Goal: Information Seeking & Learning: Learn about a topic

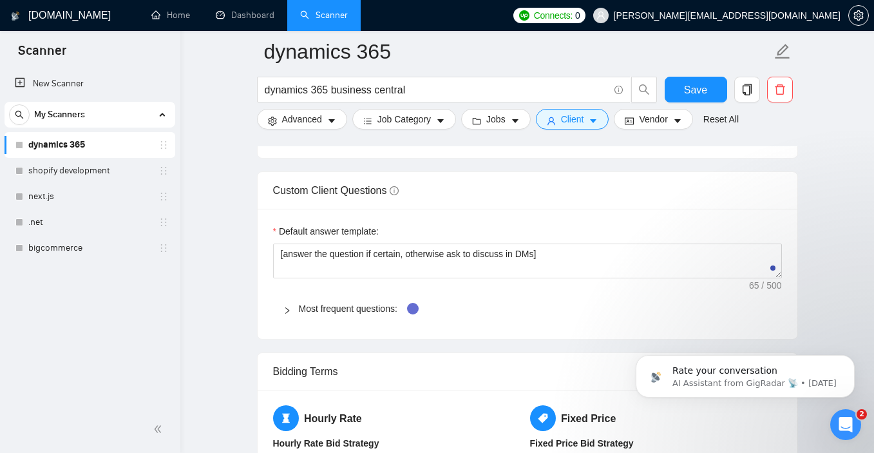
click at [85, 146] on link "dynamics 365" at bounding box center [89, 145] width 122 height 26
click at [100, 198] on link "next.js" at bounding box center [89, 197] width 122 height 26
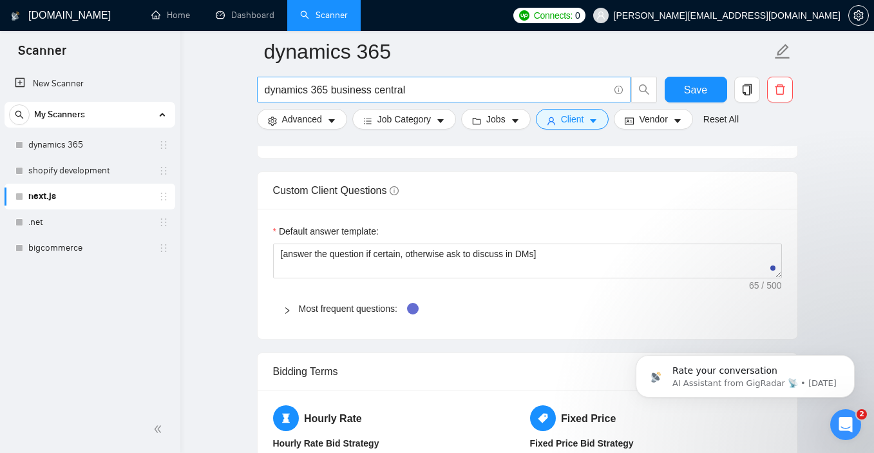
scroll to position [17, 0]
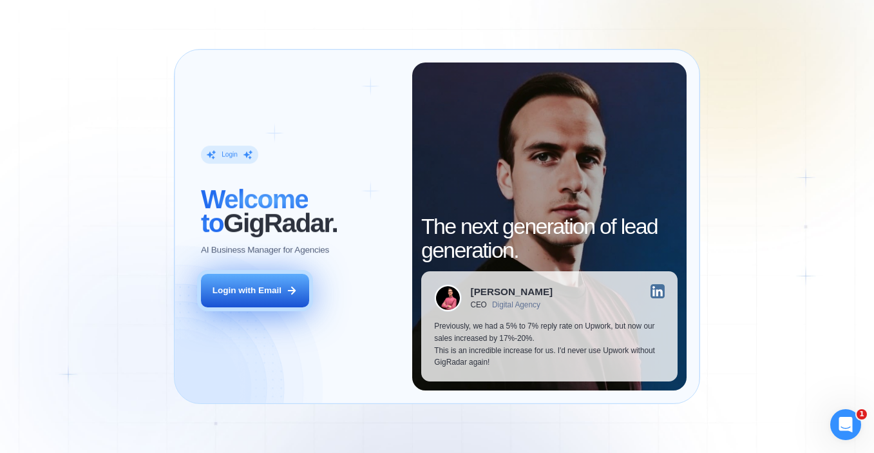
click at [279, 292] on button "Login with Email" at bounding box center [255, 291] width 108 height 34
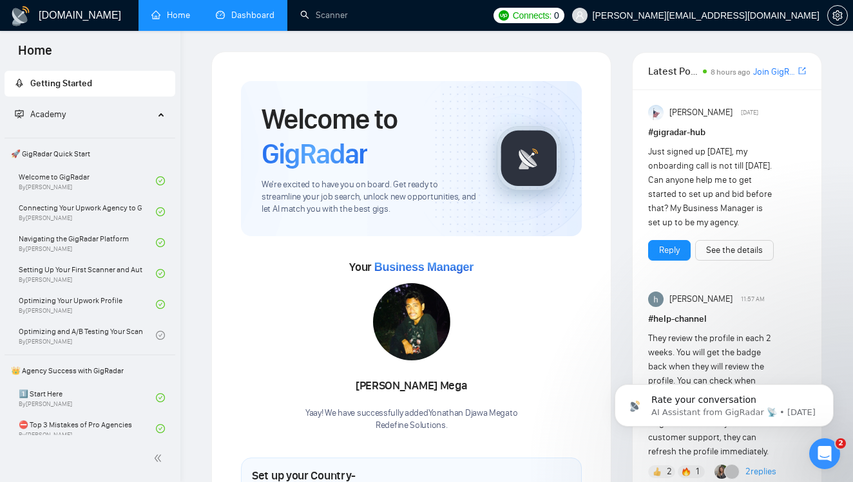
click at [258, 19] on link "Dashboard" at bounding box center [245, 15] width 59 height 11
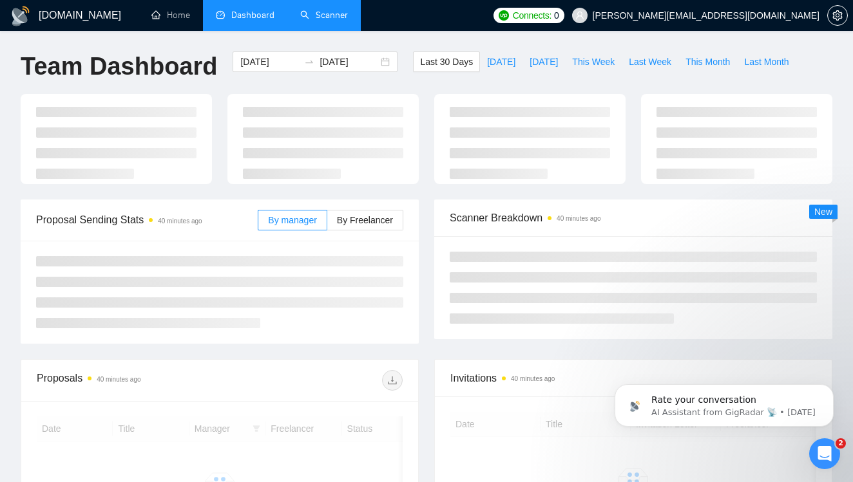
click at [321, 13] on link "Scanner" at bounding box center [324, 15] width 48 height 11
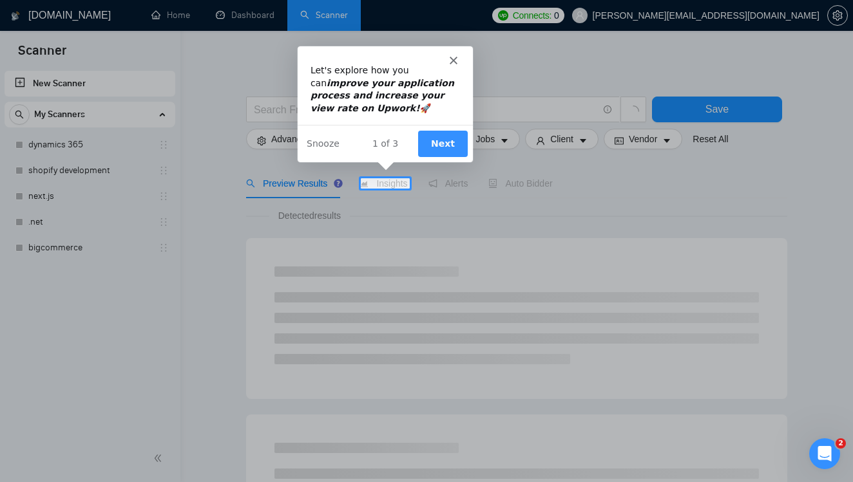
click at [435, 149] on button "Next" at bounding box center [442, 142] width 50 height 26
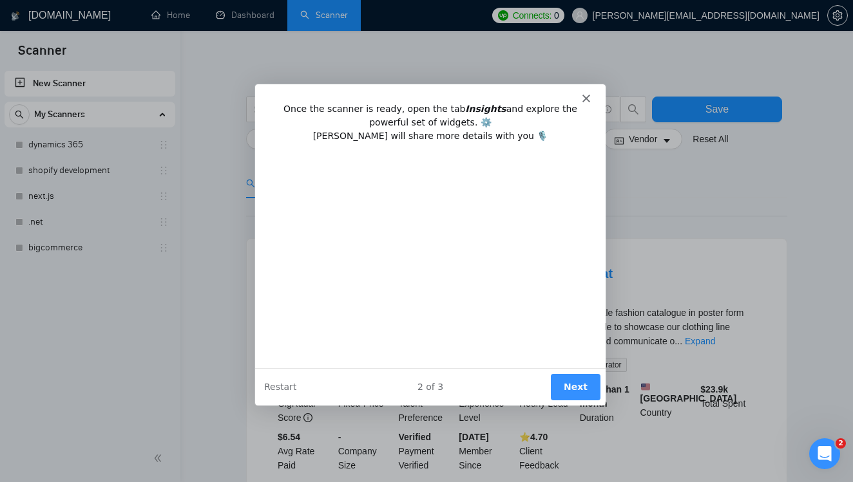
click at [584, 99] on polygon "Close" at bounding box center [586, 98] width 8 height 8
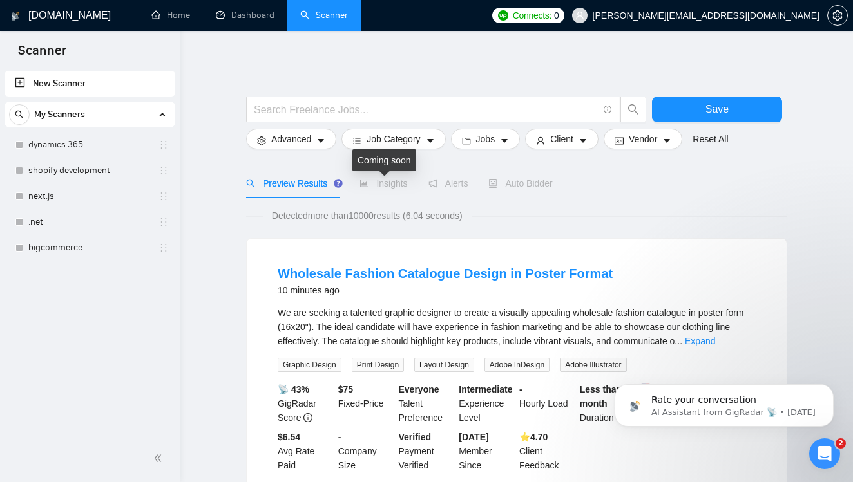
click at [382, 180] on span "Insights" at bounding box center [383, 183] width 48 height 10
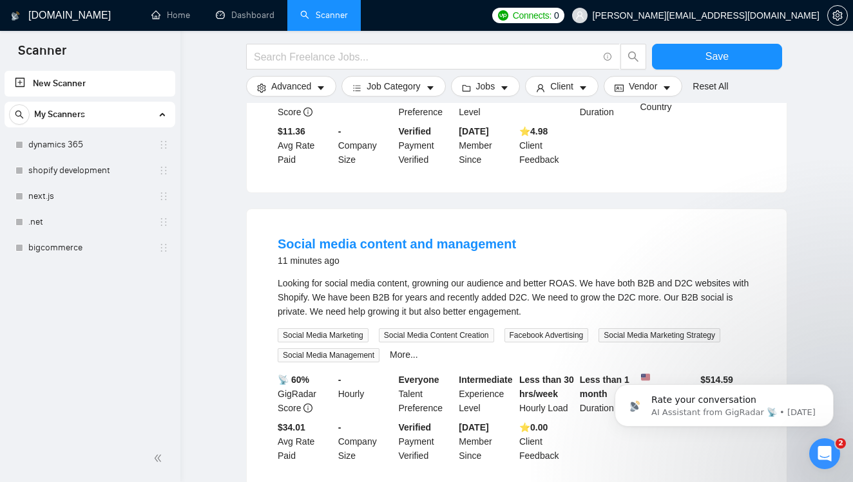
scroll to position [1279, 0]
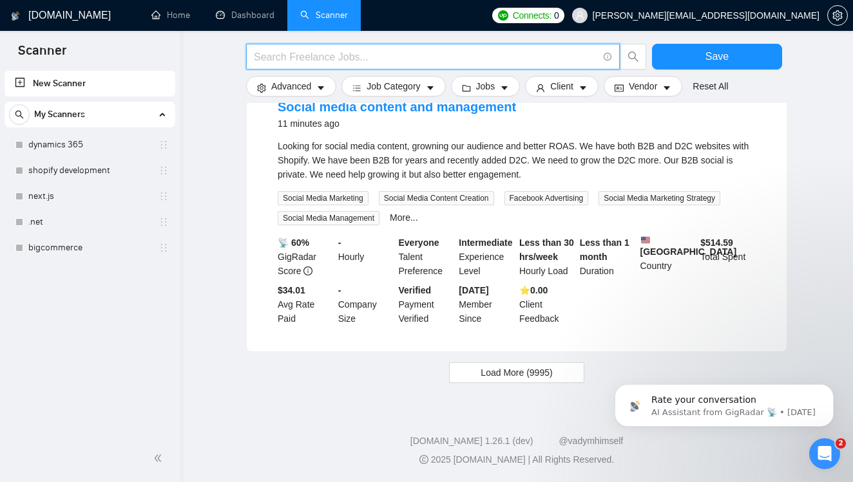
click at [333, 58] on input "text" at bounding box center [426, 57] width 344 height 16
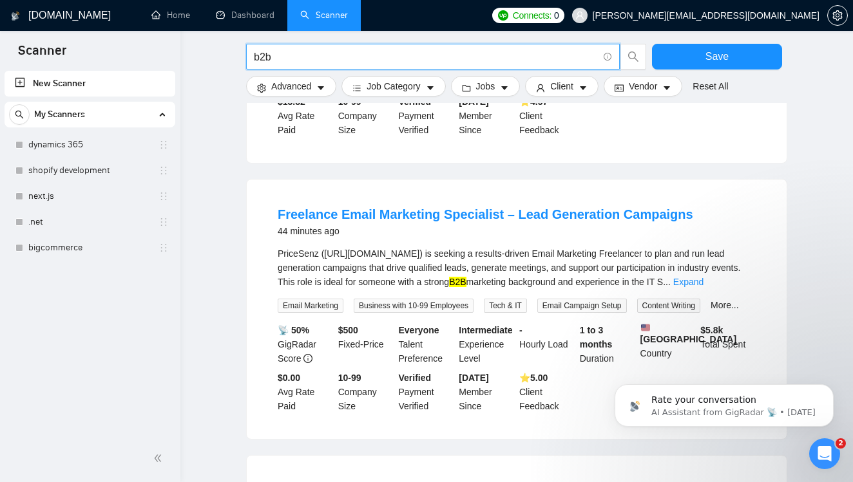
scroll to position [1270, 0]
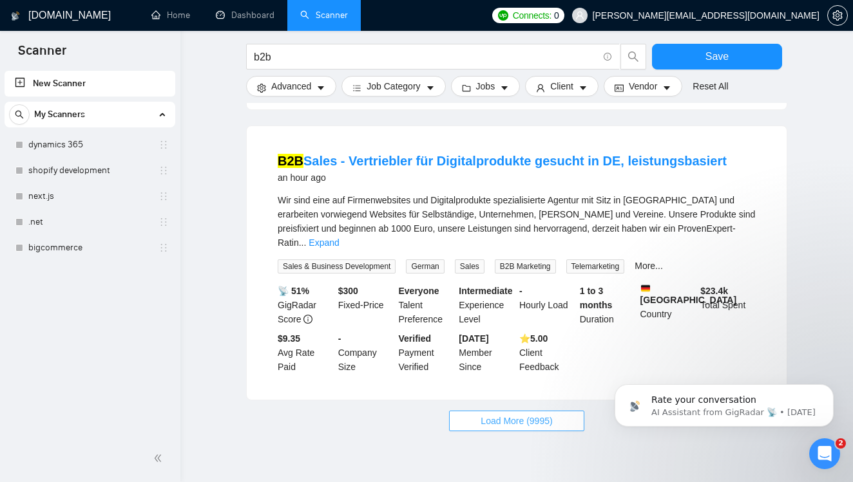
click at [497, 424] on button "Load More (9995)" at bounding box center [516, 421] width 135 height 21
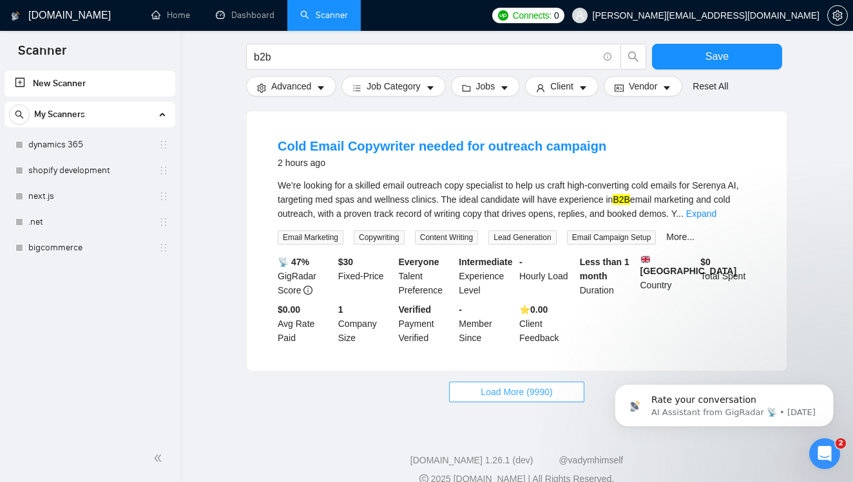
scroll to position [2737, 0]
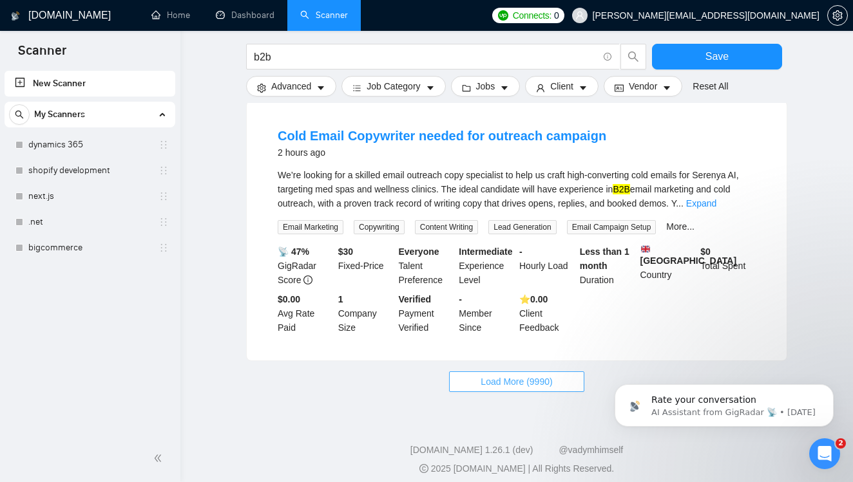
click at [467, 373] on button "Load More (9990)" at bounding box center [516, 382] width 135 height 21
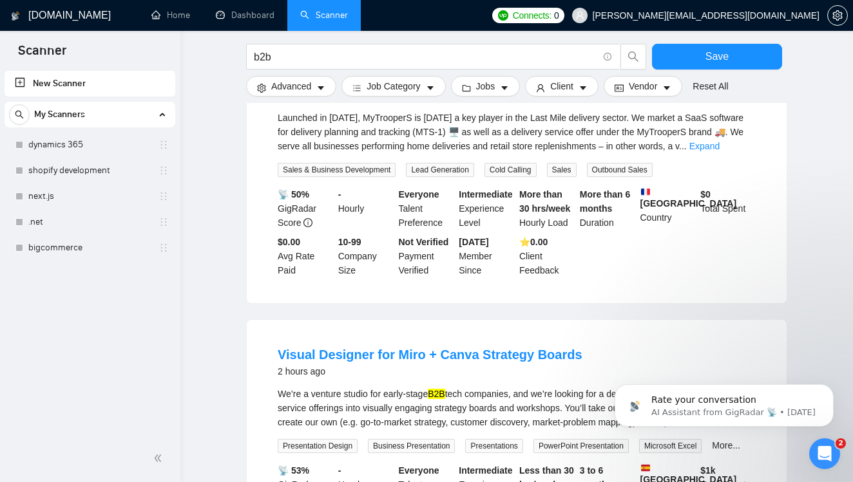
scroll to position [3466, 0]
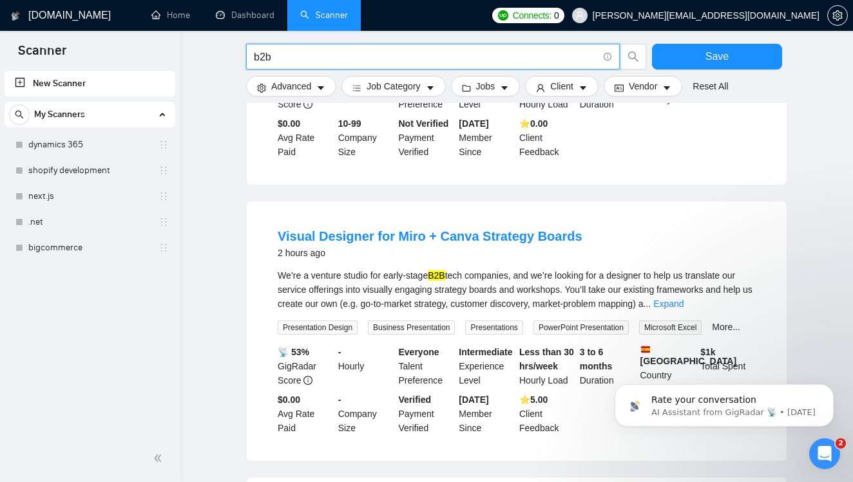
click at [294, 63] on input "b2b" at bounding box center [426, 57] width 344 height 16
type input "dynamics"
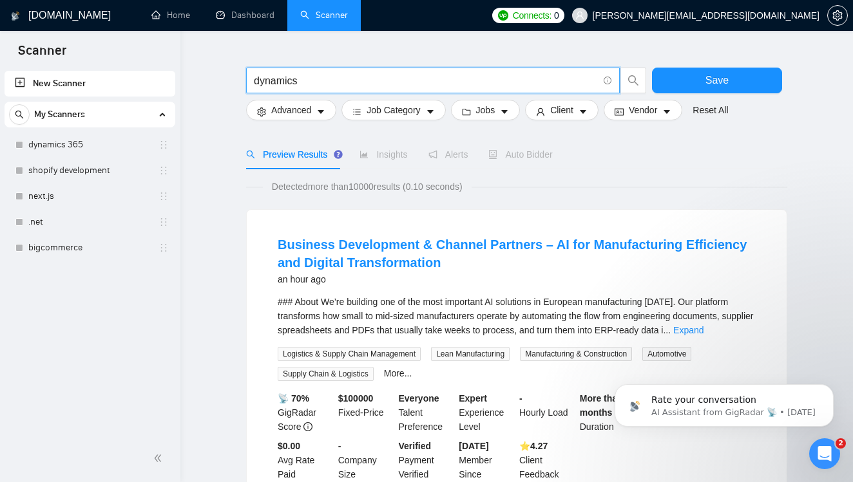
scroll to position [30, 0]
click at [703, 329] on link "Expand" at bounding box center [688, 330] width 30 height 10
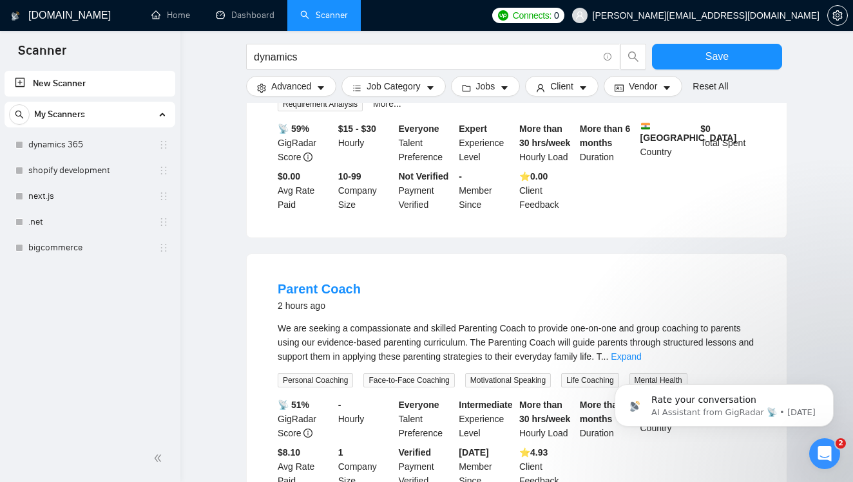
scroll to position [1635, 0]
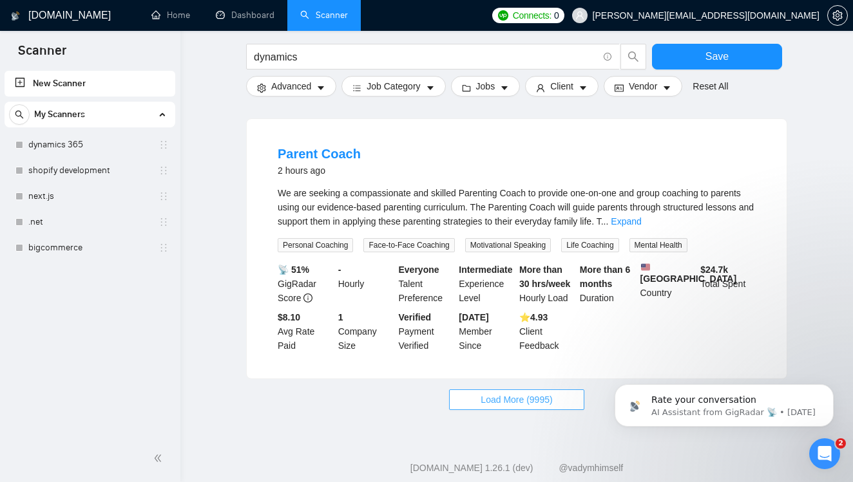
click at [478, 410] on button "Load More (9995)" at bounding box center [516, 400] width 135 height 21
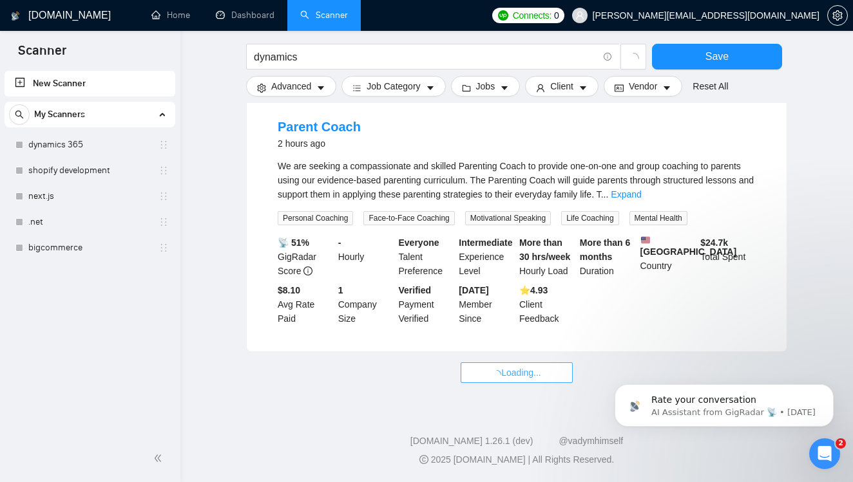
scroll to position [1705, 0]
